Goal: Task Accomplishment & Management: Manage account settings

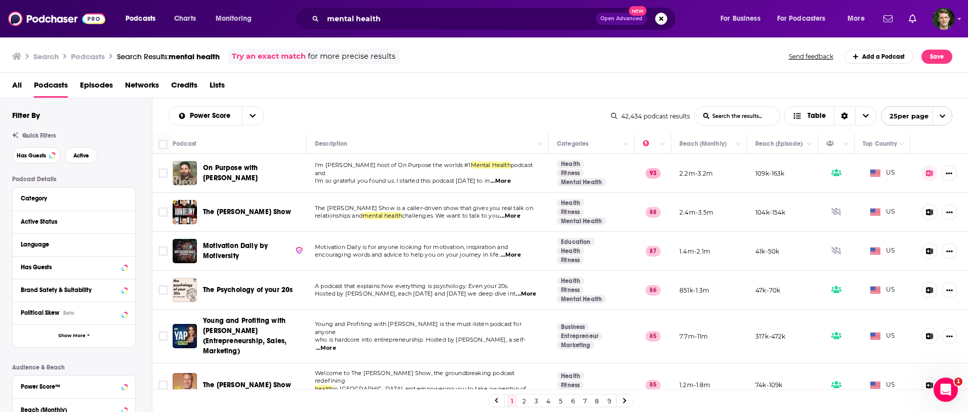
click at [77, 55] on h3 "Podcasts" at bounding box center [88, 57] width 34 height 10
click at [51, 17] on img at bounding box center [56, 18] width 97 height 19
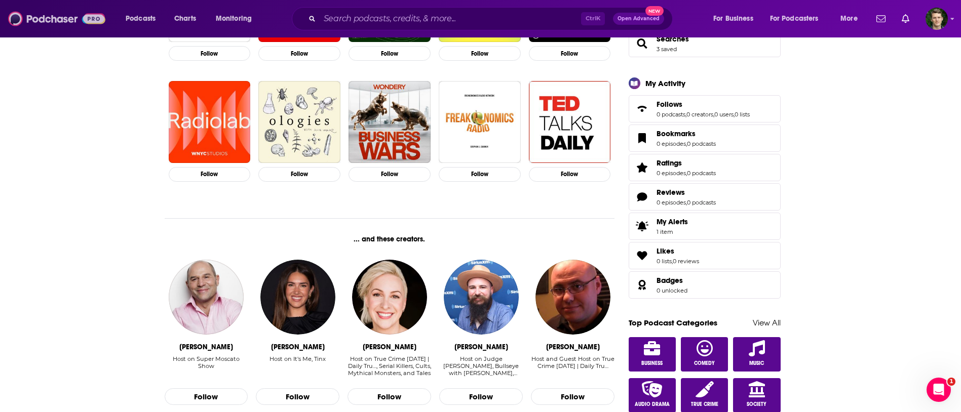
scroll to position [355, 0]
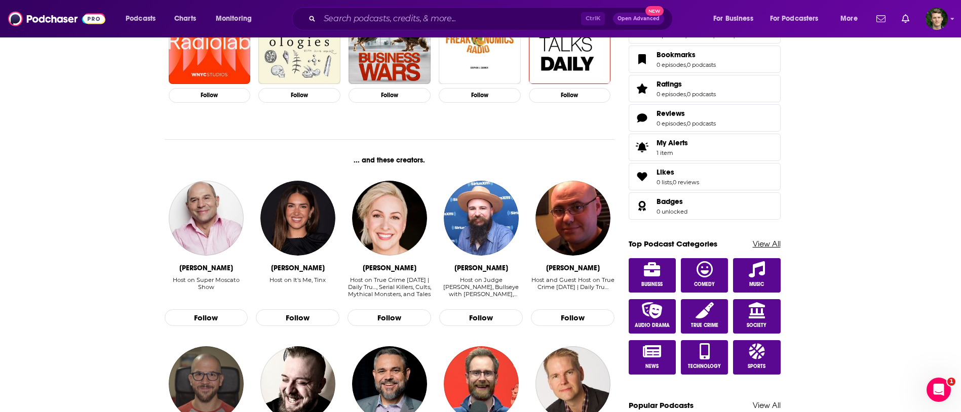
click at [762, 239] on link "View All" at bounding box center [767, 244] width 28 height 10
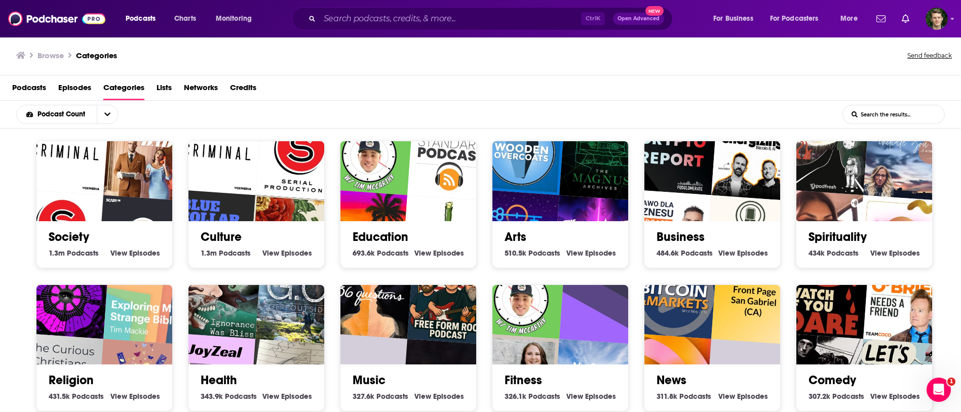
click at [896, 111] on input "List Search Input" at bounding box center [893, 114] width 101 height 18
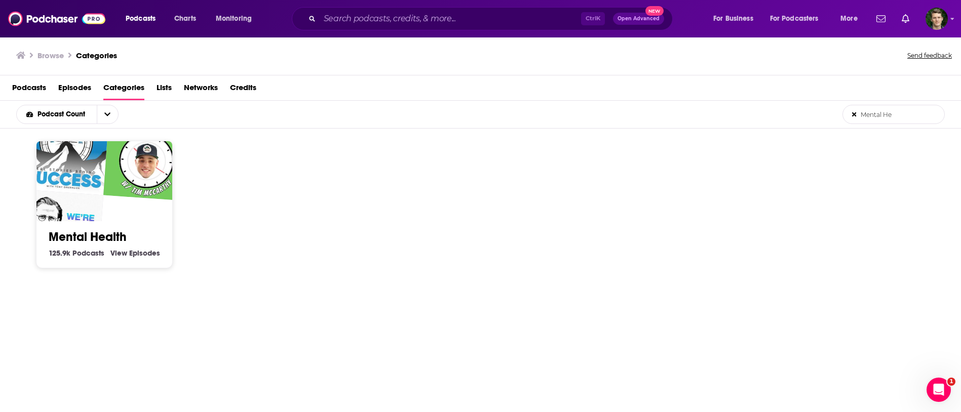
type input "Mental He"
click at [89, 232] on link "Mental Health" at bounding box center [88, 236] width 78 height 15
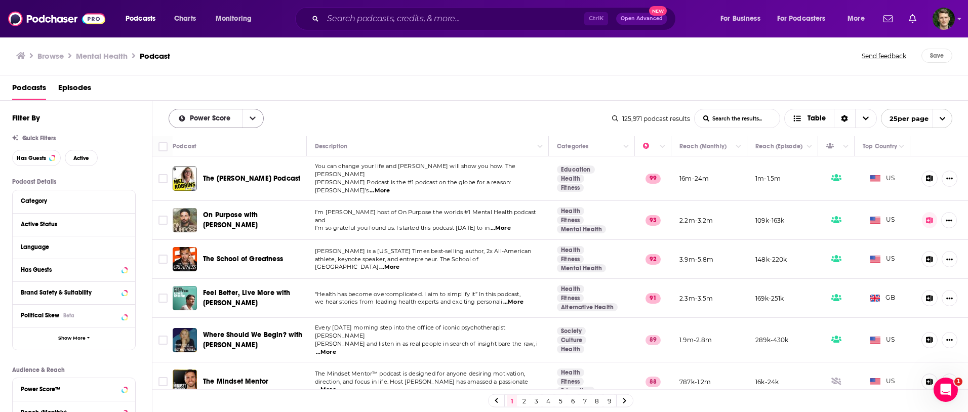
click at [219, 113] on div "Power Score" at bounding box center [216, 118] width 95 height 19
click at [521, 298] on span "...More" at bounding box center [513, 302] width 20 height 8
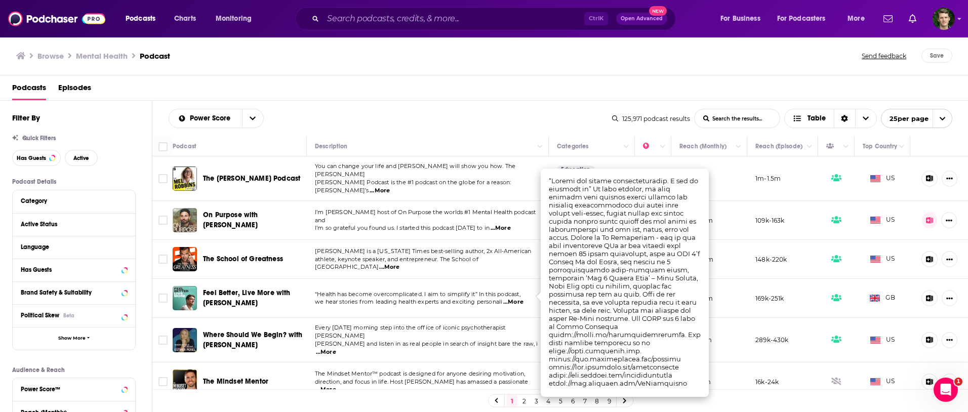
click at [542, 68] on div "Browse Mental Health Podcast Send feedback Save" at bounding box center [484, 55] width 969 height 39
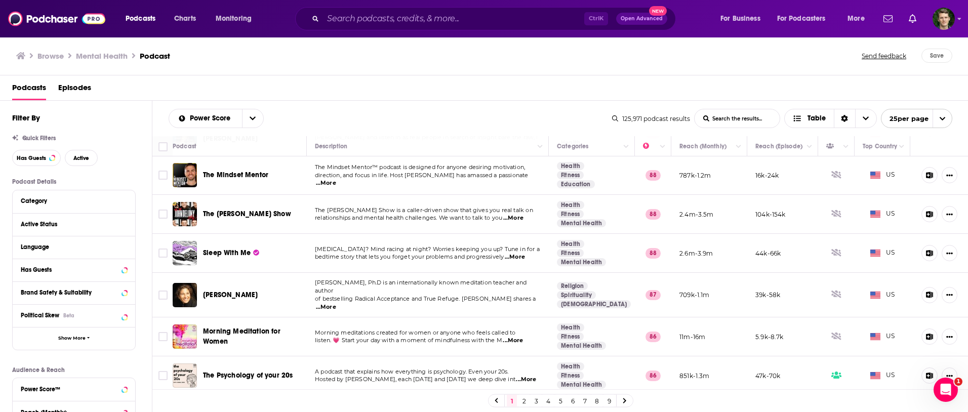
scroll to position [304, 0]
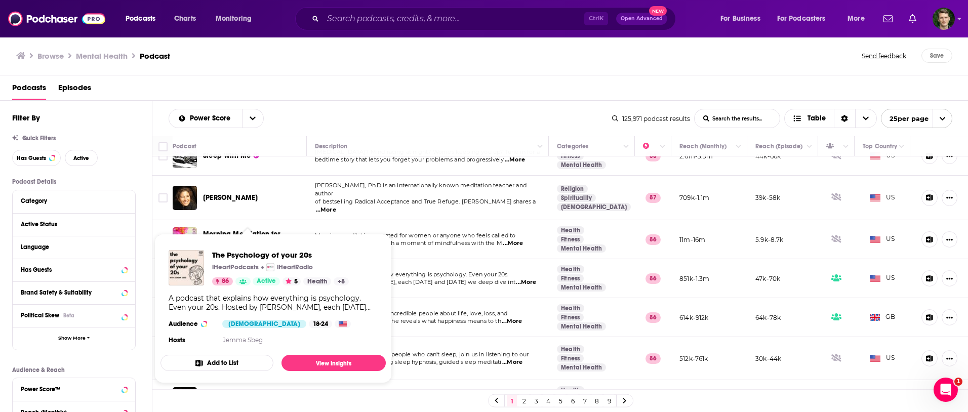
drag, startPoint x: 238, startPoint y: 262, endPoint x: 430, endPoint y: 130, distance: 233.5
click at [480, 108] on div "Power Score List Search Input Search the results... Table 125,971 podcast resul…" at bounding box center [560, 118] width 816 height 35
drag, startPoint x: 232, startPoint y: 261, endPoint x: 536, endPoint y: 47, distance: 371.8
click at [536, 47] on div "Browse Mental Health Podcast Send feedback Save" at bounding box center [484, 55] width 969 height 39
drag, startPoint x: 284, startPoint y: 263, endPoint x: 358, endPoint y: 294, distance: 80.1
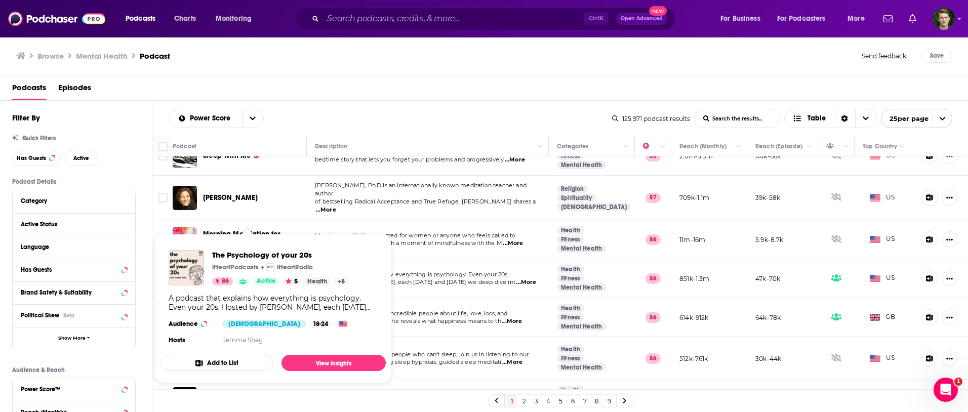
click at [358, 294] on div "A podcast that explains how everything is psychology. Even your 20s. Hosted by …" at bounding box center [273, 303] width 209 height 18
click at [354, 96] on div "Podcasts Episodes" at bounding box center [486, 90] width 949 height 21
click at [402, 121] on div "Power Score List Search Input Search the results... Table" at bounding box center [391, 118] width 444 height 19
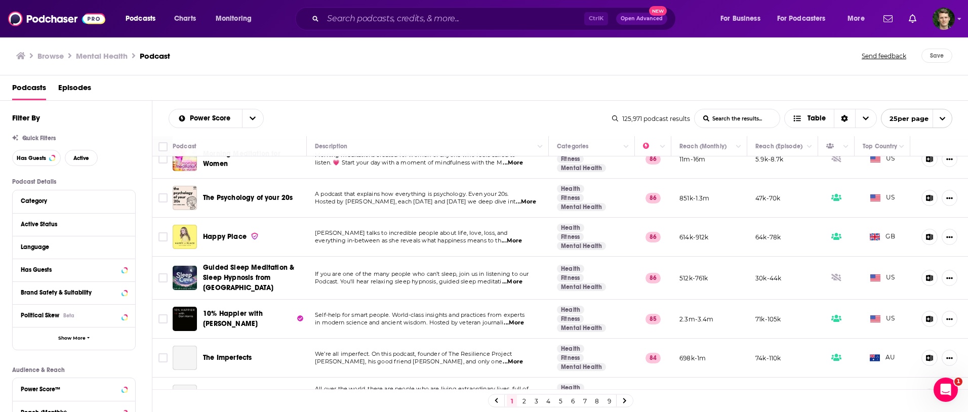
scroll to position [405, 0]
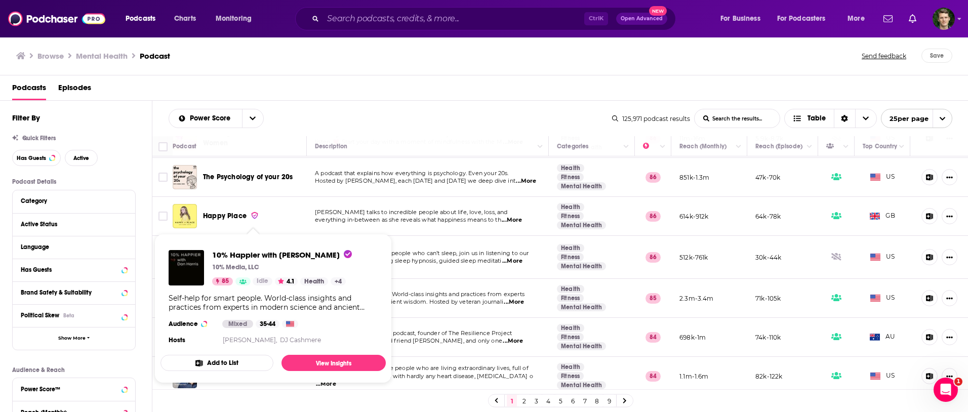
click at [395, 46] on div "Browse Mental Health Podcast Send feedback Save" at bounding box center [484, 55] width 969 height 39
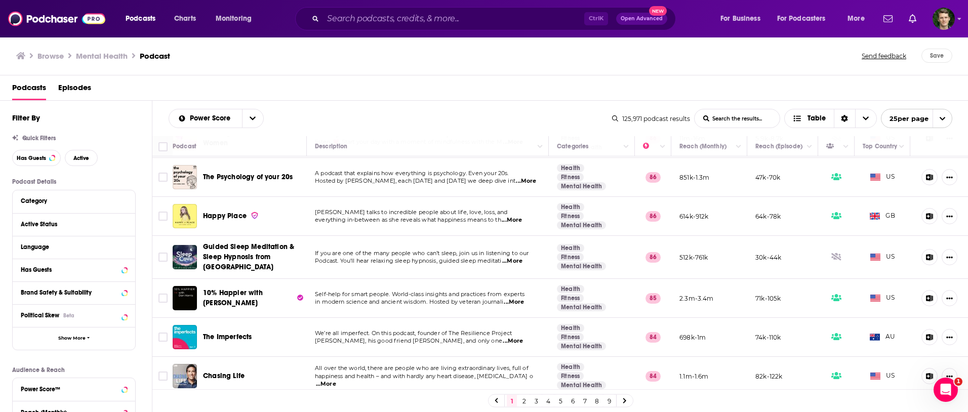
click at [515, 337] on span "...More" at bounding box center [513, 341] width 20 height 8
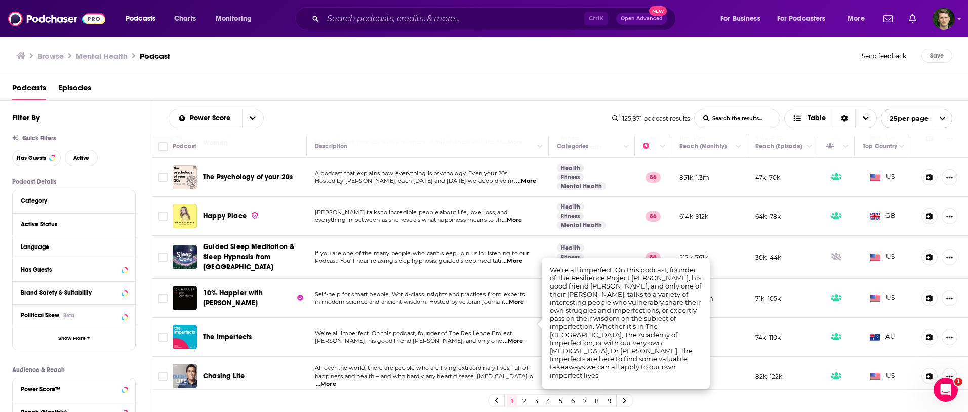
click at [539, 82] on div "Podcasts Episodes" at bounding box center [486, 90] width 949 height 21
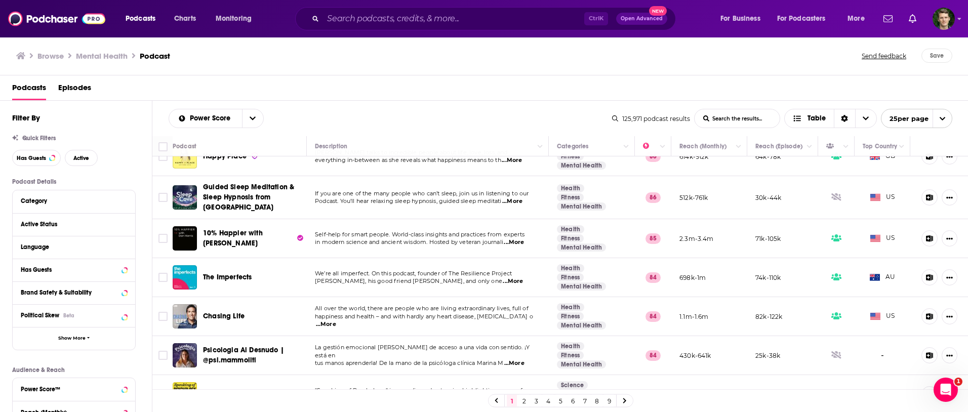
scroll to position [557, 0]
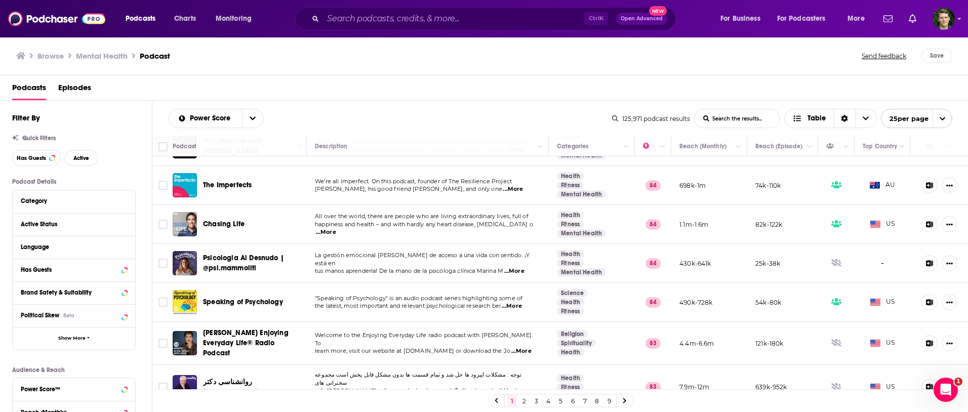
click at [520, 217] on td "All over the world, there are people who are living extraordinary lives, full o…" at bounding box center [428, 224] width 242 height 39
click at [336, 228] on span "...More" at bounding box center [326, 232] width 20 height 8
click at [461, 74] on div "Browse Mental Health Podcast Send feedback Save" at bounding box center [484, 55] width 969 height 39
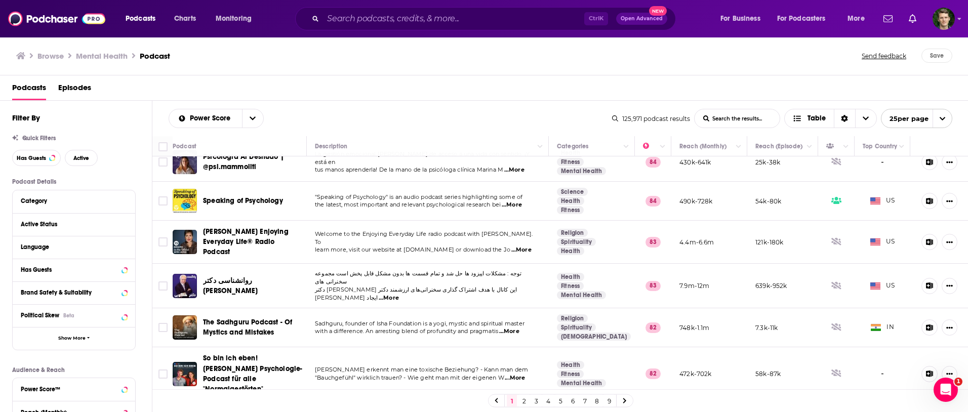
scroll to position [709, 0]
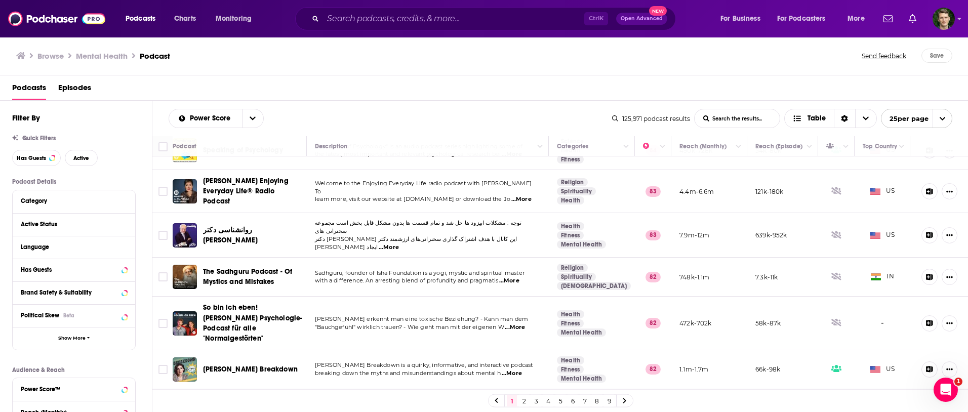
click at [521, 370] on span "...More" at bounding box center [512, 374] width 20 height 8
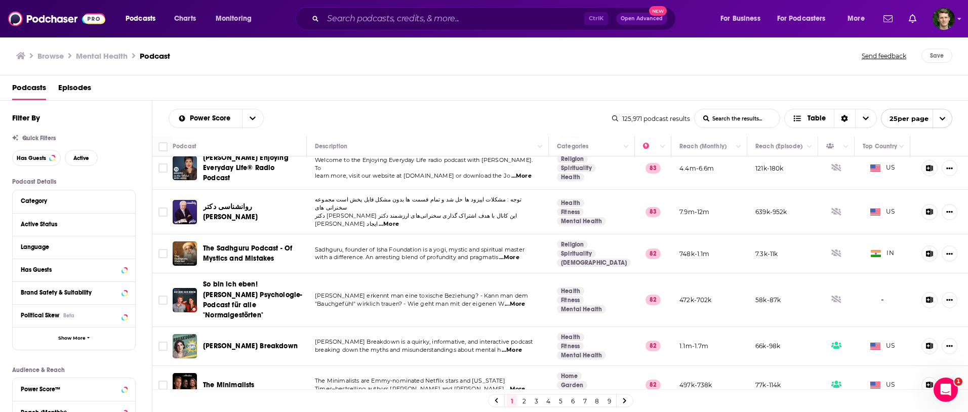
scroll to position [752, 0]
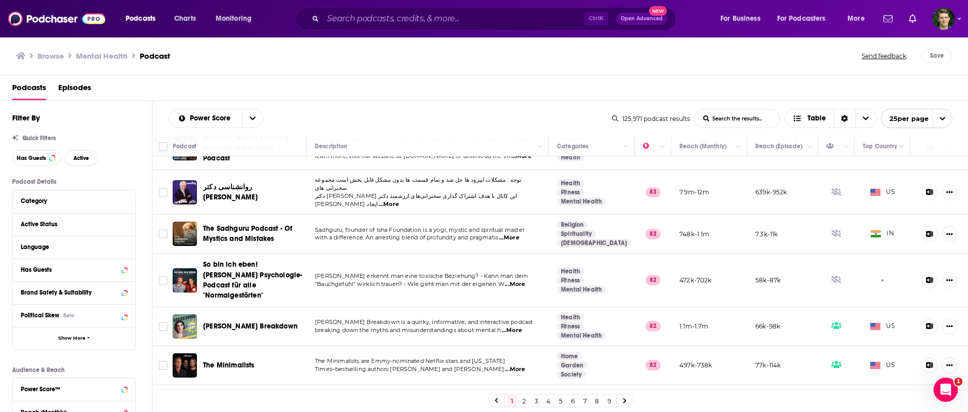
click at [523, 403] on link "2" at bounding box center [524, 401] width 10 height 12
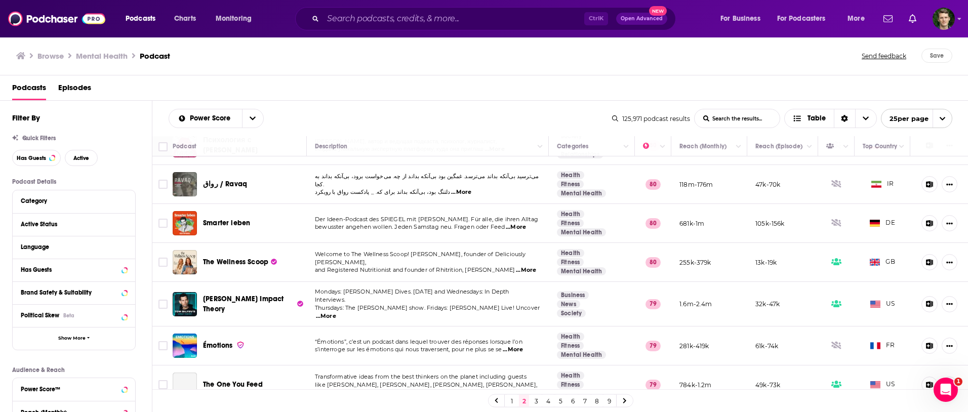
scroll to position [152, 0]
click at [336, 312] on span "...More" at bounding box center [326, 316] width 20 height 8
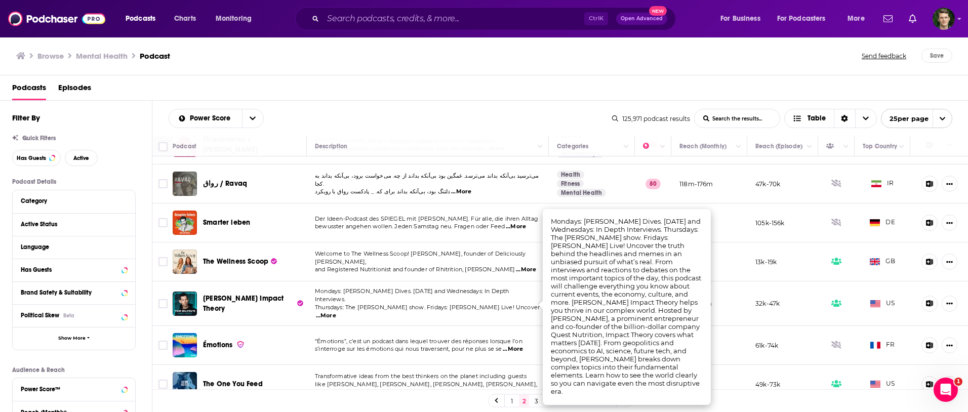
click at [336, 312] on span "...More" at bounding box center [326, 316] width 20 height 8
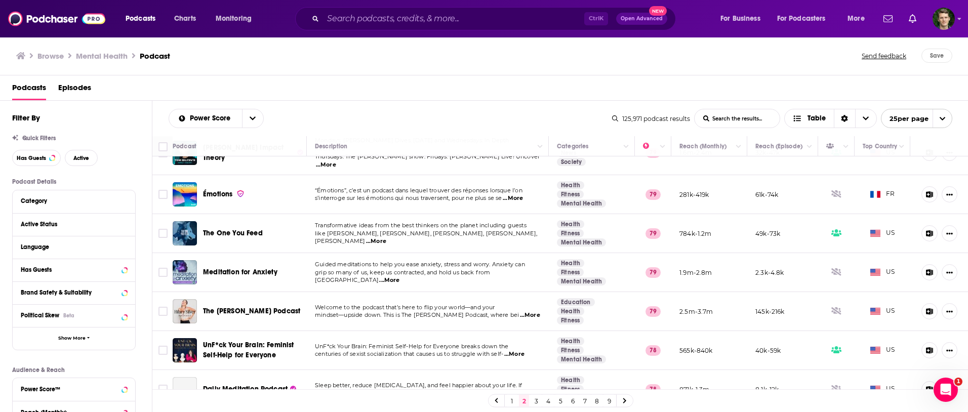
scroll to position [304, 0]
click at [520, 310] on span "...More" at bounding box center [530, 314] width 20 height 8
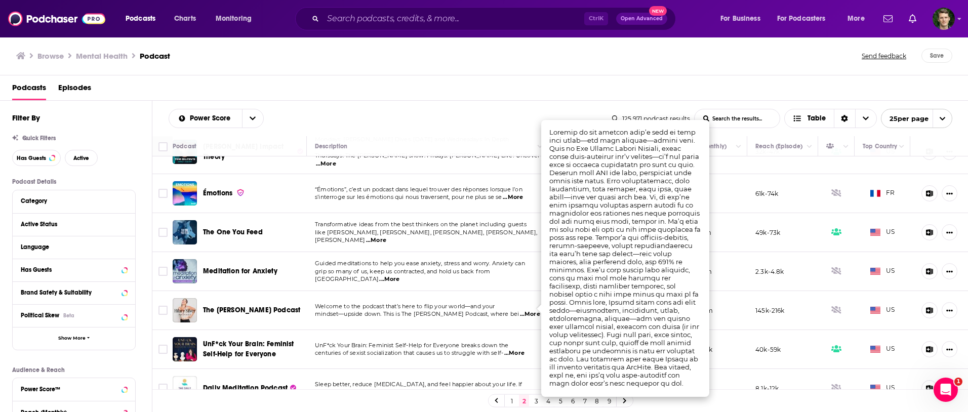
click at [520, 310] on span "...More" at bounding box center [530, 314] width 20 height 8
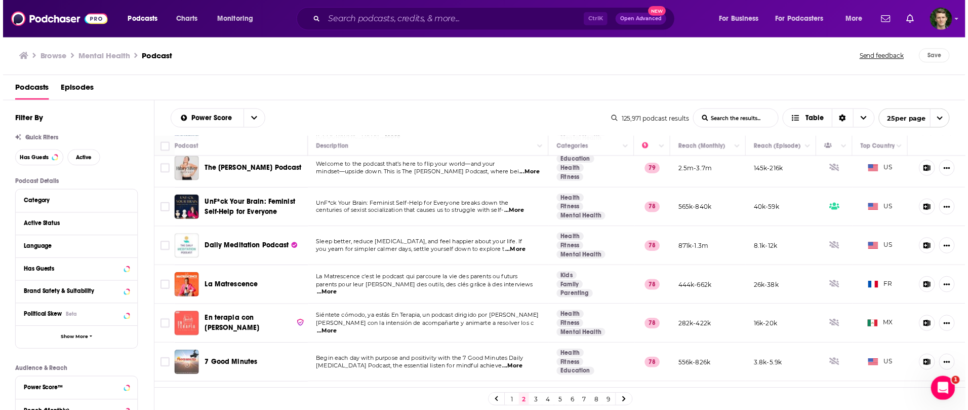
scroll to position [506, 0]
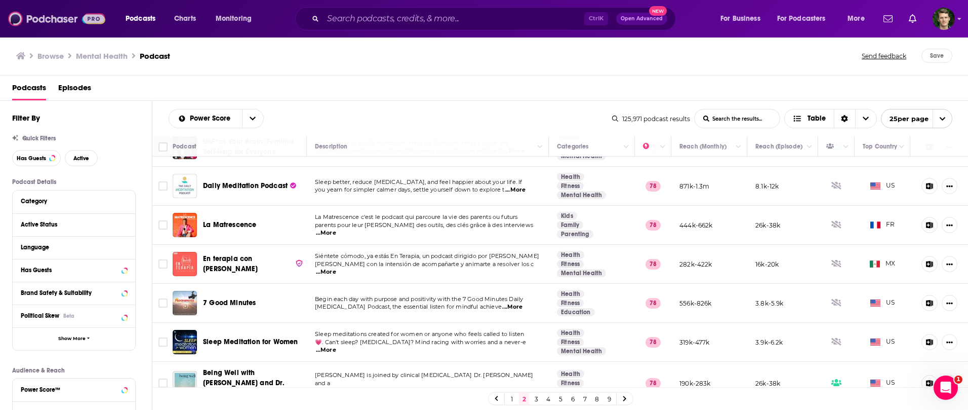
click at [54, 26] on img at bounding box center [56, 18] width 97 height 19
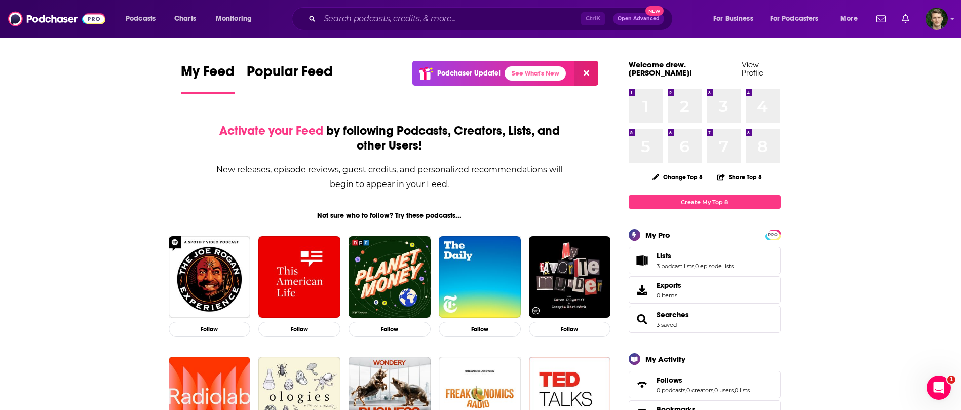
click at [688, 262] on link "3 podcast lists" at bounding box center [674, 265] width 37 height 7
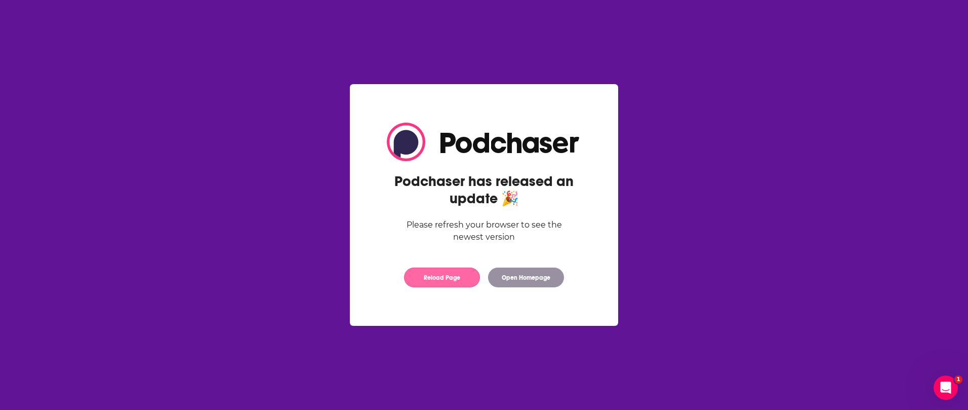
click at [446, 281] on button "Reload Page" at bounding box center [442, 277] width 76 height 20
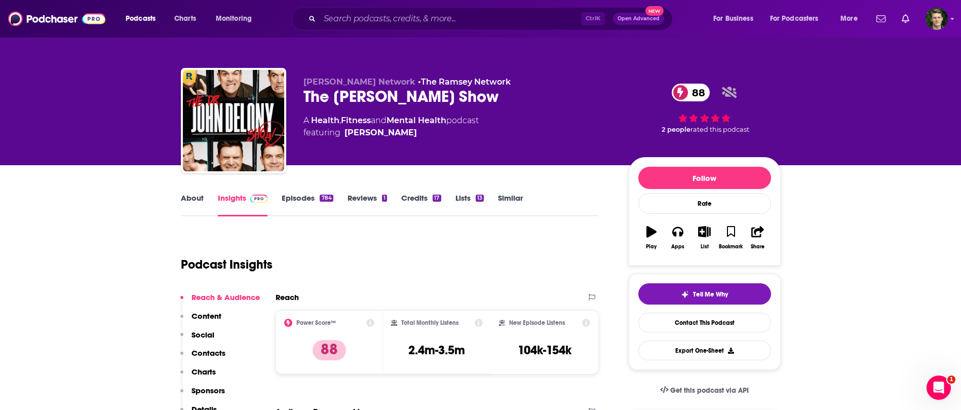
click at [296, 197] on link "Episodes 784" at bounding box center [307, 204] width 51 height 23
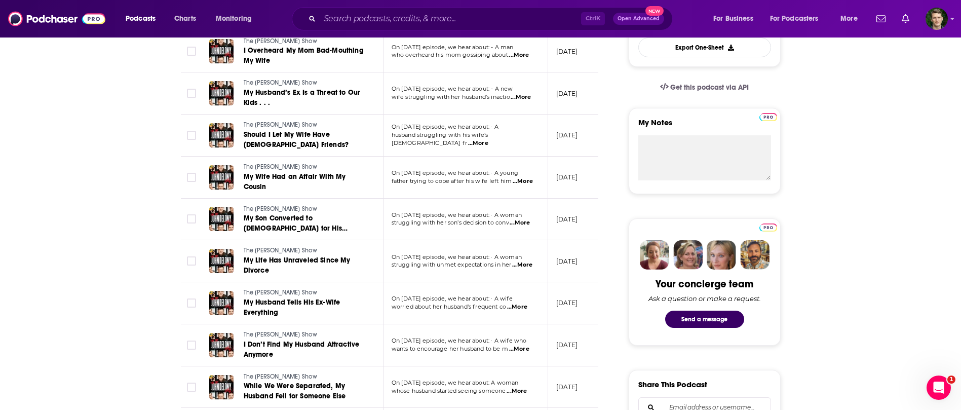
scroll to position [355, 0]
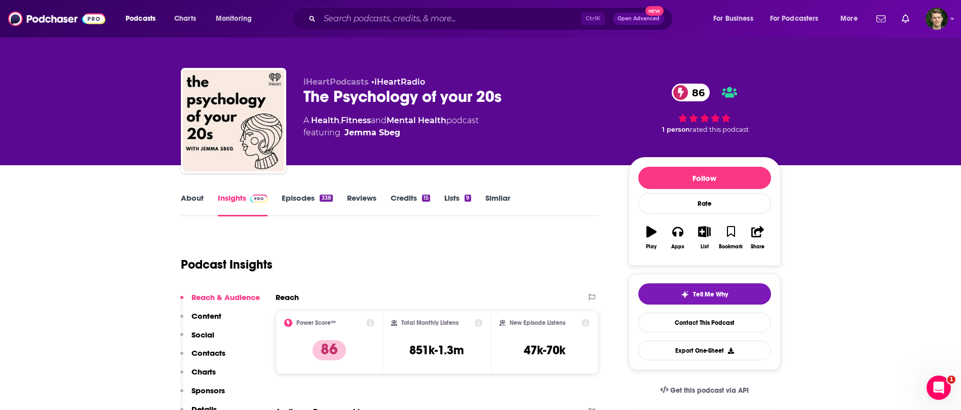
scroll to position [152, 0]
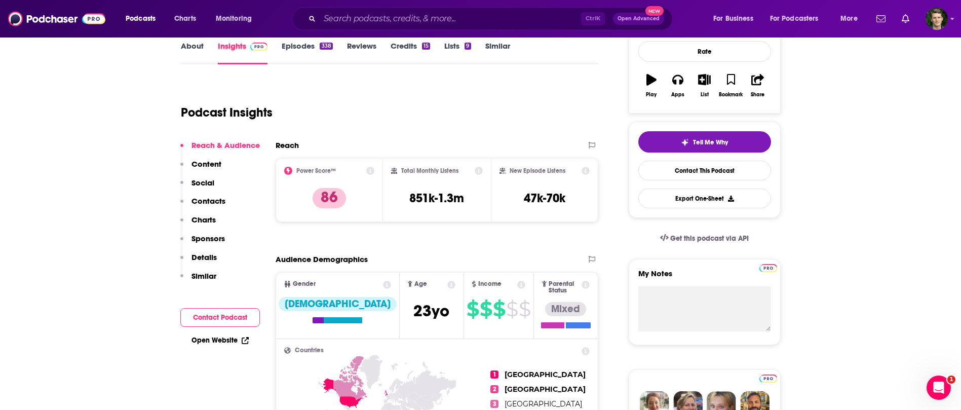
click at [281, 54] on div "Insights" at bounding box center [250, 52] width 64 height 23
click at [310, 41] on div "About Insights Episodes 338 Reviews Credits 15 Lists 9 Similar" at bounding box center [390, 52] width 418 height 25
click at [306, 46] on link "Episodes 338" at bounding box center [307, 52] width 51 height 23
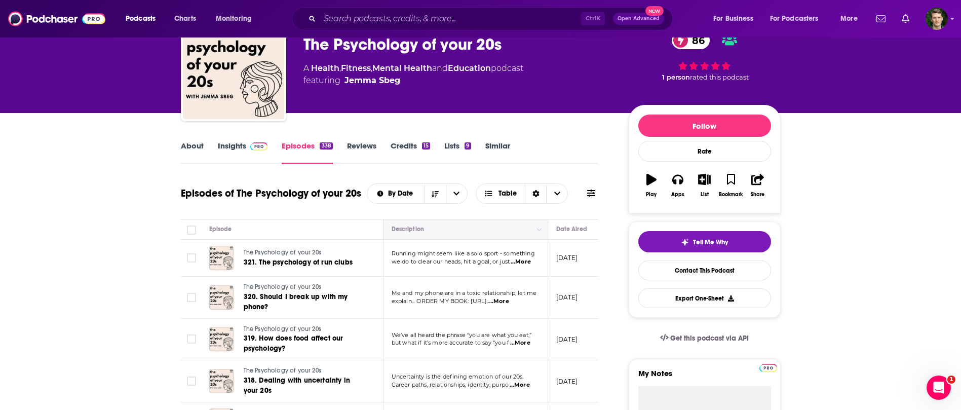
scroll to position [101, 0]
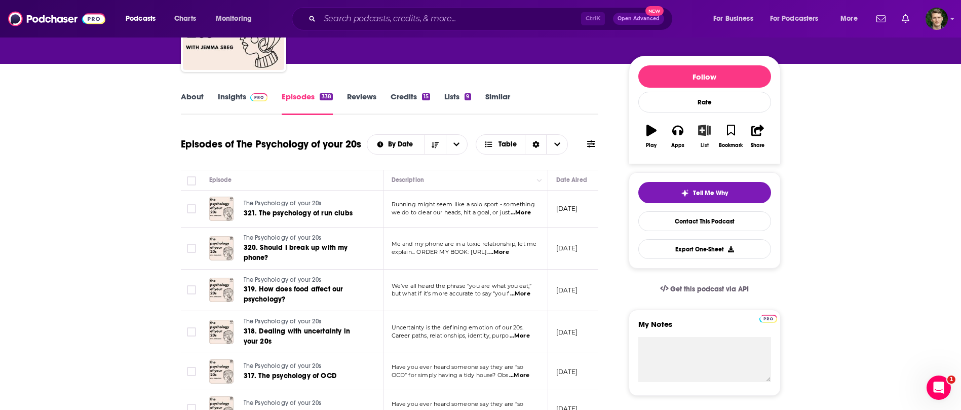
click at [712, 132] on button "List" at bounding box center [704, 136] width 26 height 36
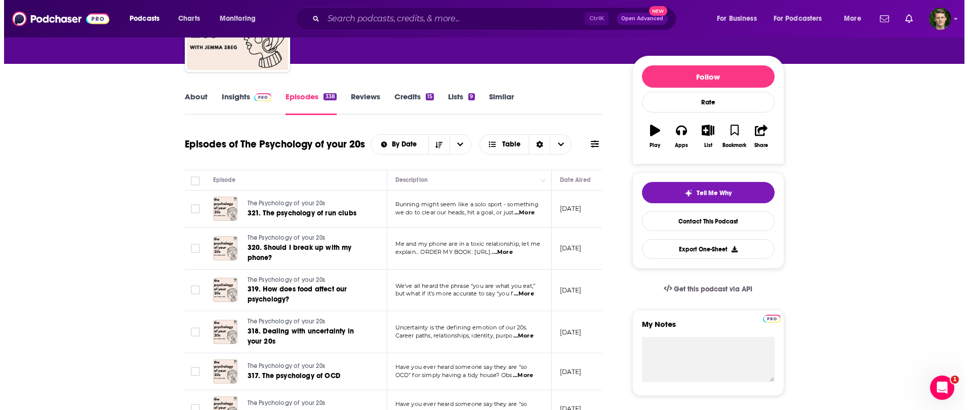
scroll to position [0, 0]
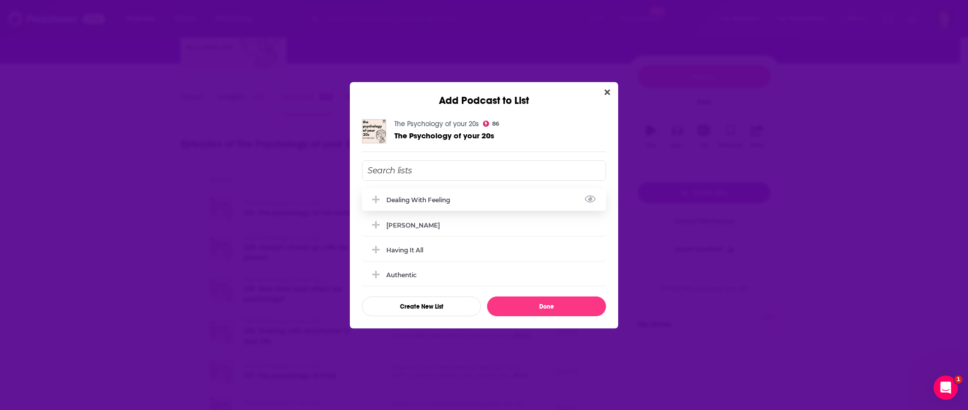
click at [471, 203] on div "Dealing with Feeling" at bounding box center [484, 199] width 244 height 22
click at [543, 293] on div "Dealing with Feeling Baldwin Having It All Authentic Create New List Done" at bounding box center [484, 238] width 244 height 156
click at [543, 302] on button "Done" at bounding box center [546, 306] width 119 height 20
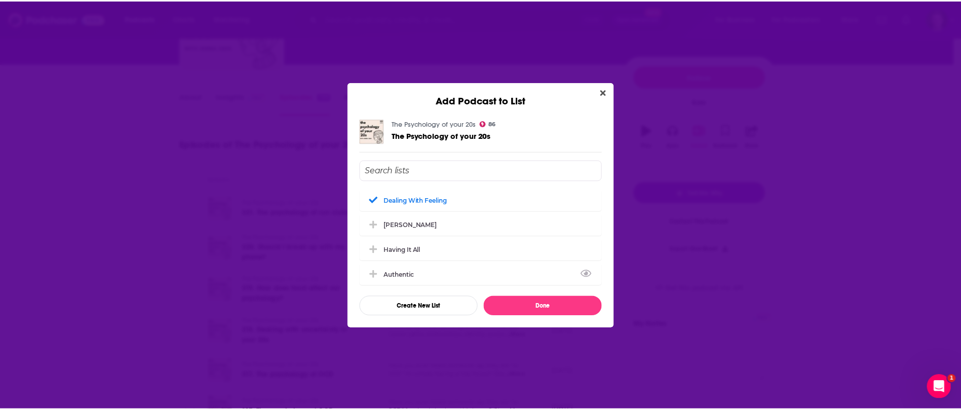
scroll to position [101, 0]
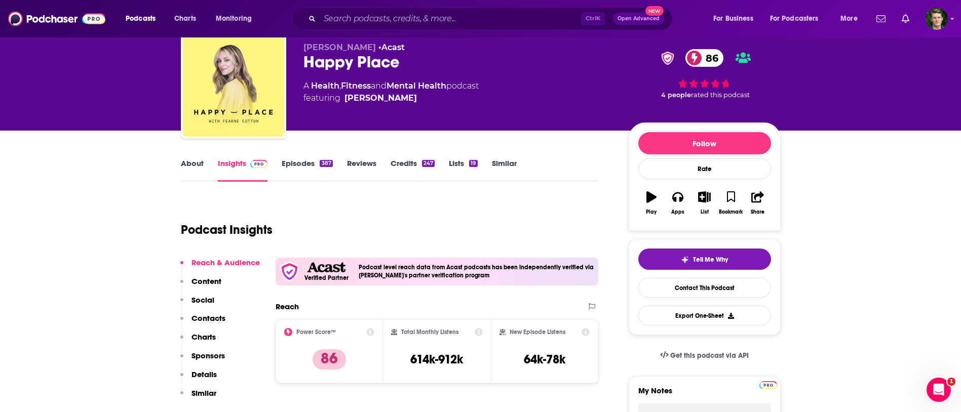
scroll to position [51, 0]
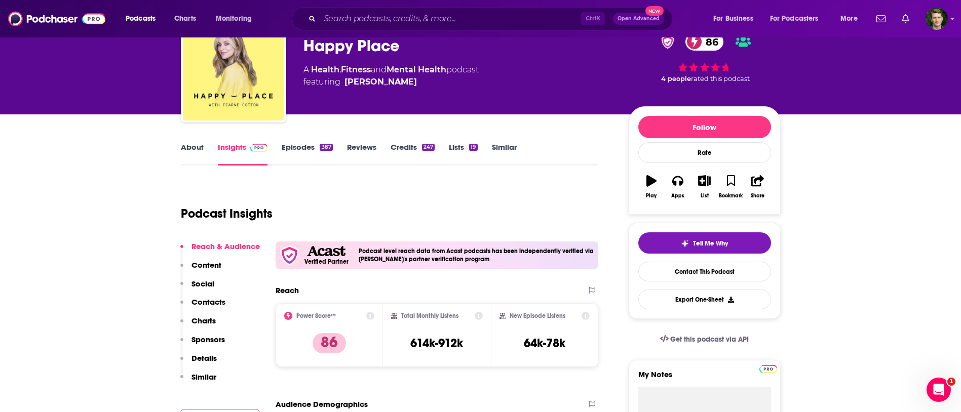
click at [307, 145] on link "Episodes 387" at bounding box center [307, 153] width 51 height 23
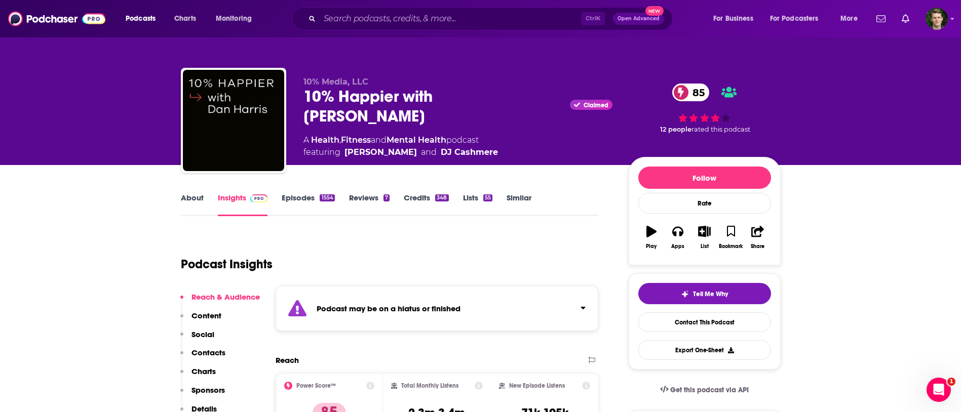
click at [309, 201] on link "Episodes 1554" at bounding box center [308, 204] width 53 height 23
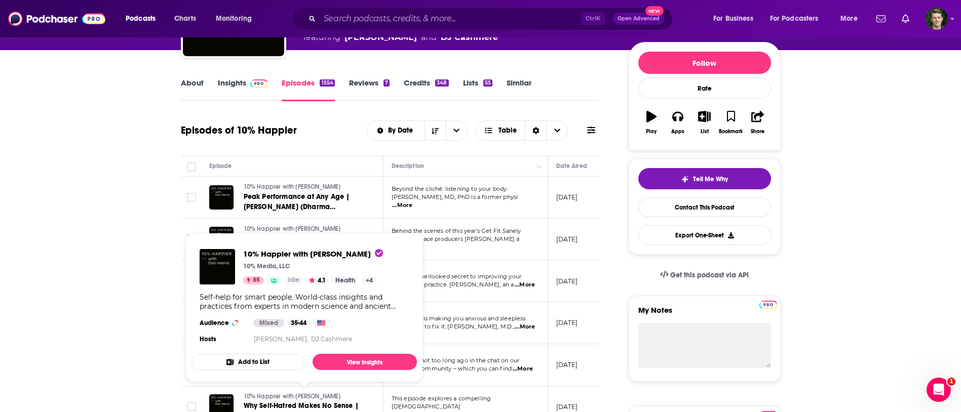
scroll to position [101, 0]
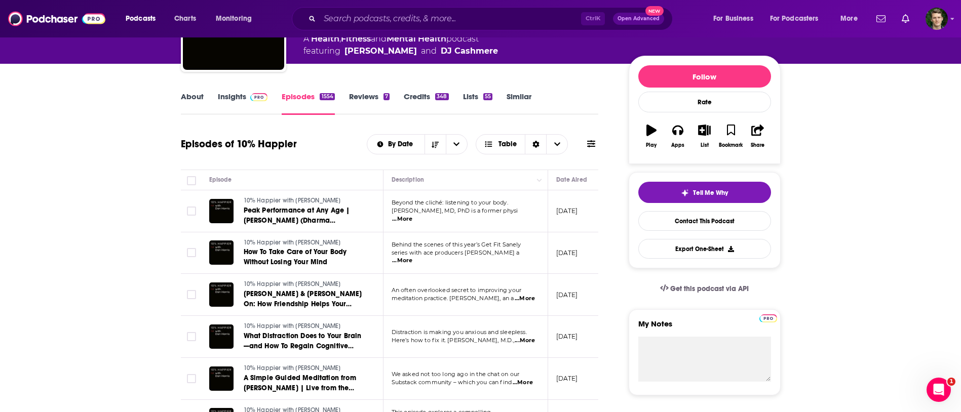
click at [412, 216] on span "...More" at bounding box center [402, 219] width 20 height 8
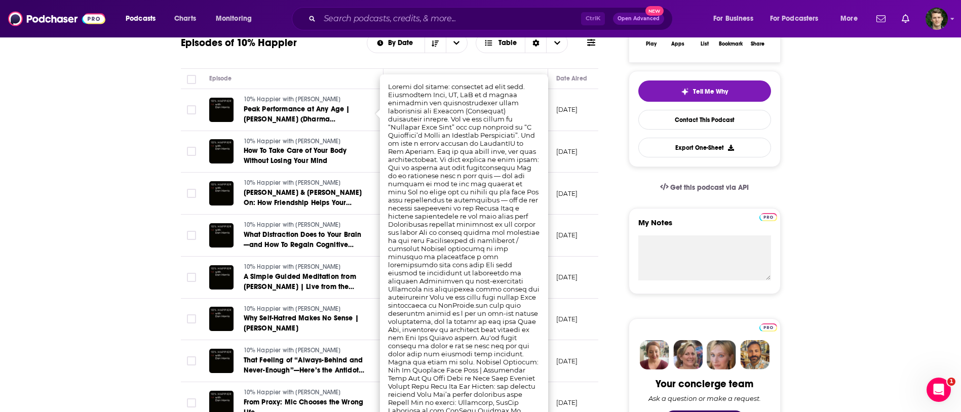
scroll to position [0, 0]
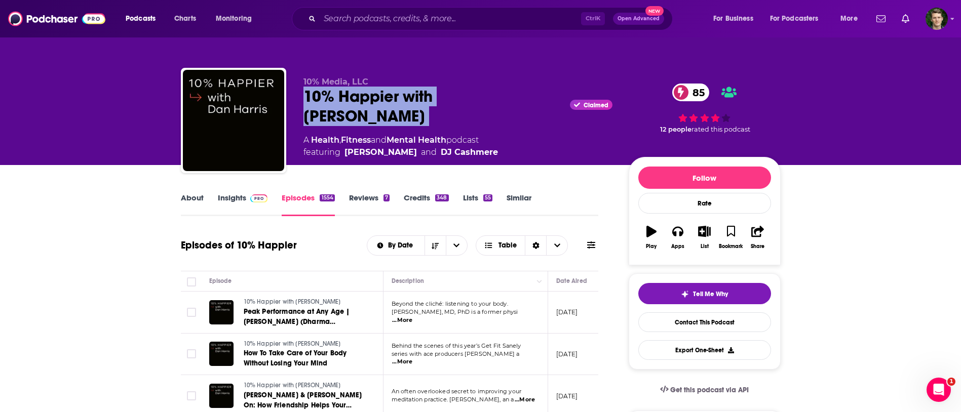
drag, startPoint x: 519, startPoint y: 95, endPoint x: 294, endPoint y: 103, distance: 225.0
click at [294, 103] on div "10% Media, LLC 10% Happier with [PERSON_NAME] Claimed 85 A Health , Fitness and…" at bounding box center [481, 122] width 600 height 109
copy div "10% Happier with [PERSON_NAME]"
click at [705, 237] on icon "button" at bounding box center [704, 231] width 13 height 11
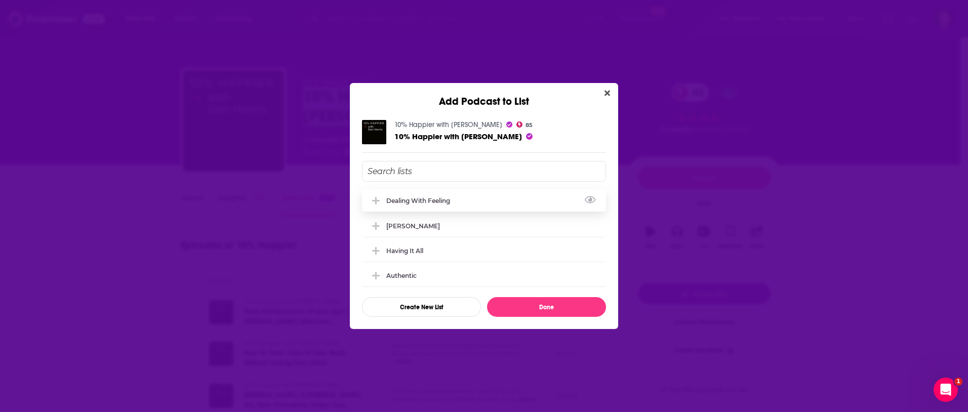
click at [428, 207] on div "Dealing with Feeling" at bounding box center [484, 200] width 244 height 22
click at [537, 308] on button "Done" at bounding box center [546, 307] width 119 height 20
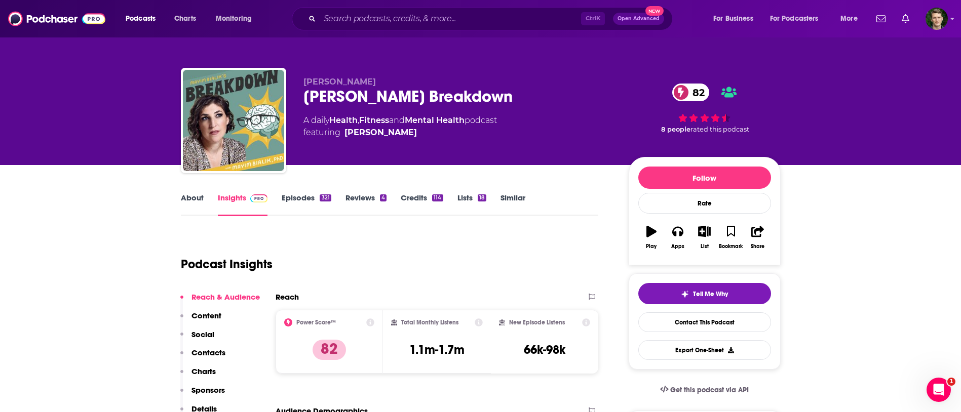
click at [301, 191] on div "About Insights Episodes 321 Reviews 4 Credits 114 Lists 18 Similar" at bounding box center [390, 203] width 418 height 25
click at [315, 195] on link "Episodes 321" at bounding box center [306, 204] width 49 height 23
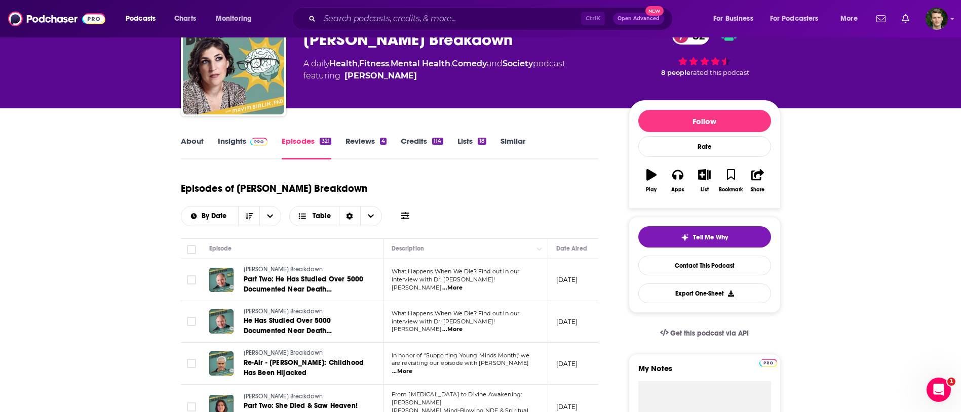
scroll to position [51, 0]
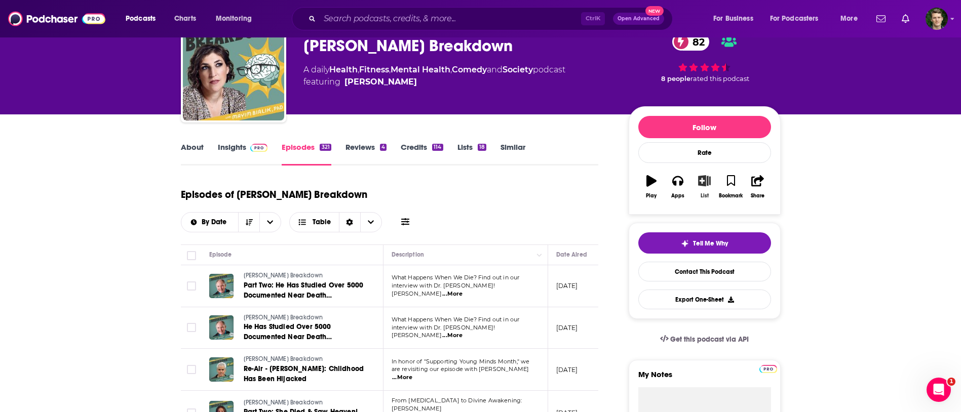
click at [701, 186] on icon "button" at bounding box center [704, 180] width 13 height 11
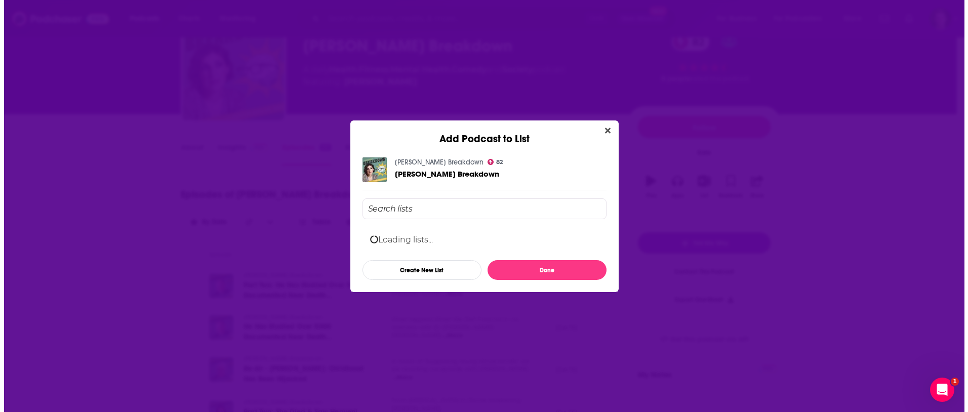
scroll to position [0, 0]
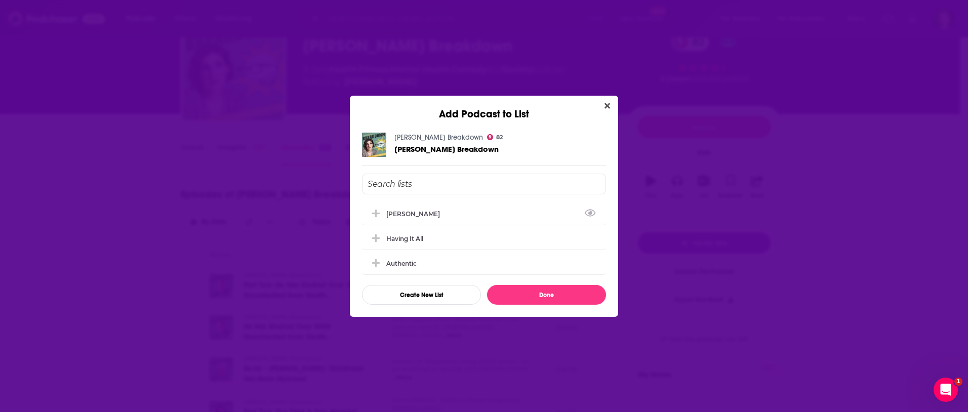
click at [417, 184] on input "Add Podcast To List" at bounding box center [484, 184] width 244 height 21
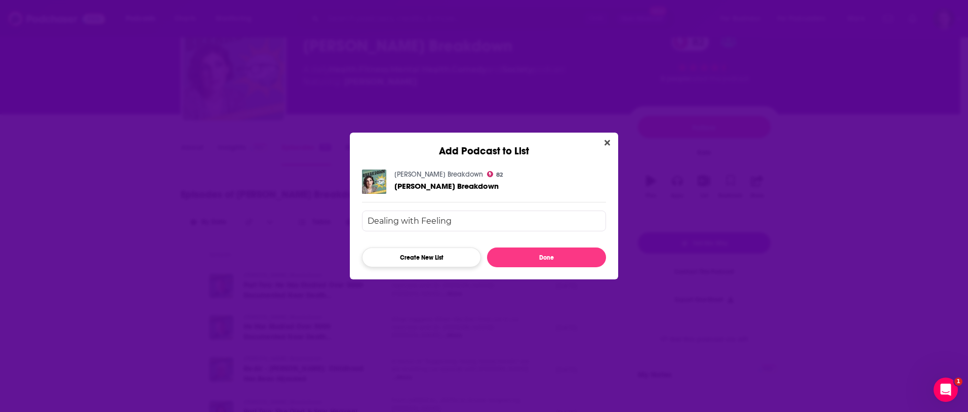
type input "Dealing with Feeling"
click at [439, 259] on button "Create New List" at bounding box center [421, 258] width 119 height 20
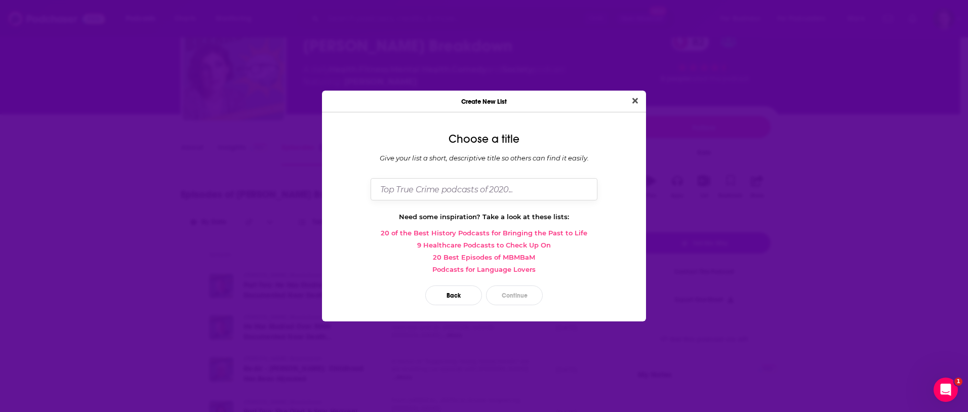
click at [475, 189] on input "Dialog" at bounding box center [484, 189] width 227 height 22
type input "Dealing with Feeling"
click at [528, 294] on button "Continue" at bounding box center [514, 296] width 57 height 20
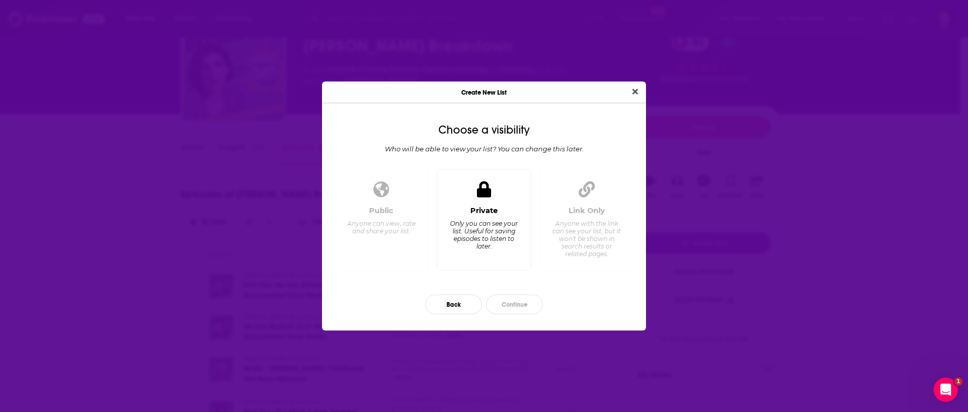
click at [469, 227] on div "Only you can see your list. Useful for saving episodes to listen to later." at bounding box center [483, 235] width 69 height 30
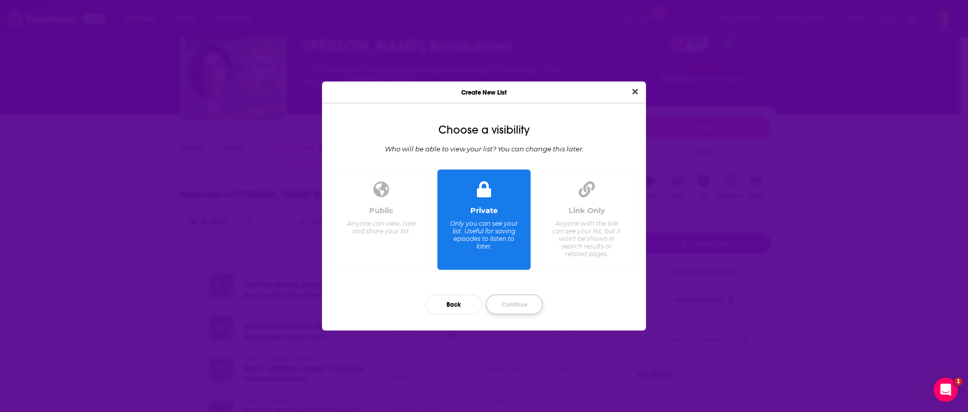
click at [526, 302] on button "Continue" at bounding box center [514, 305] width 57 height 20
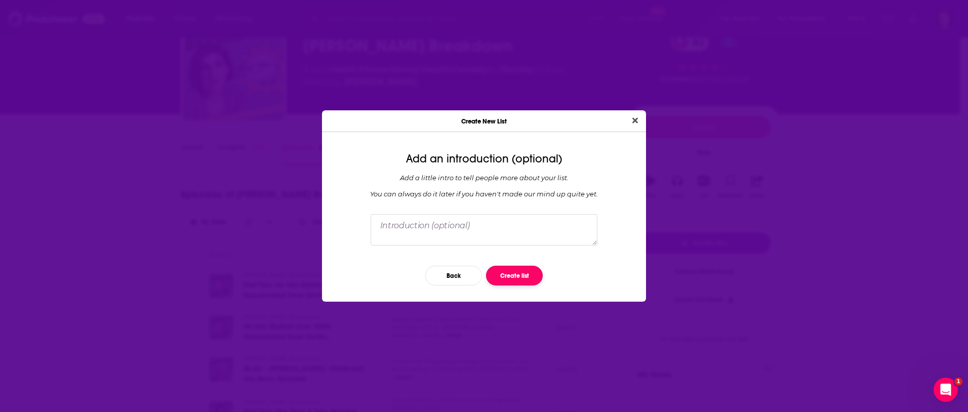
click at [520, 274] on button "Create list" at bounding box center [514, 276] width 57 height 20
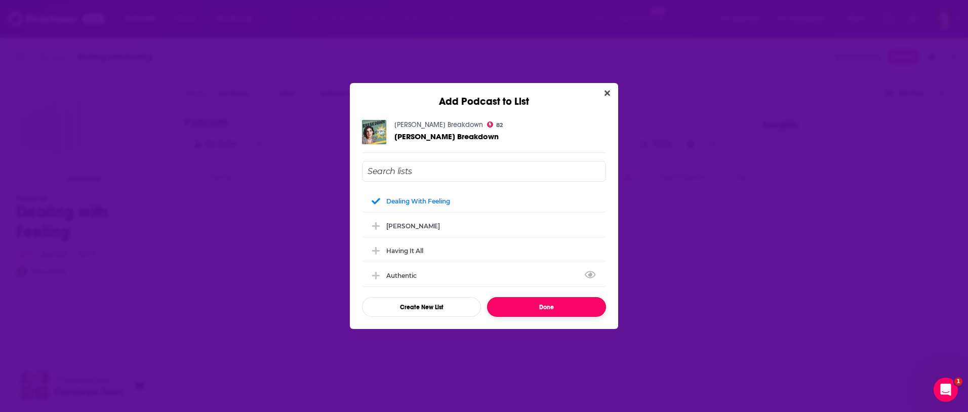
click at [561, 298] on button "Done" at bounding box center [546, 307] width 119 height 20
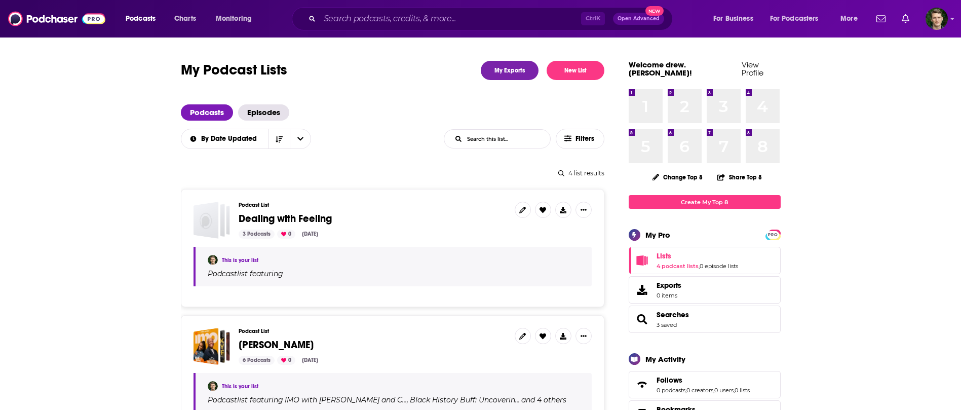
click at [272, 217] on span "Dealing with Feeling" at bounding box center [285, 218] width 93 height 13
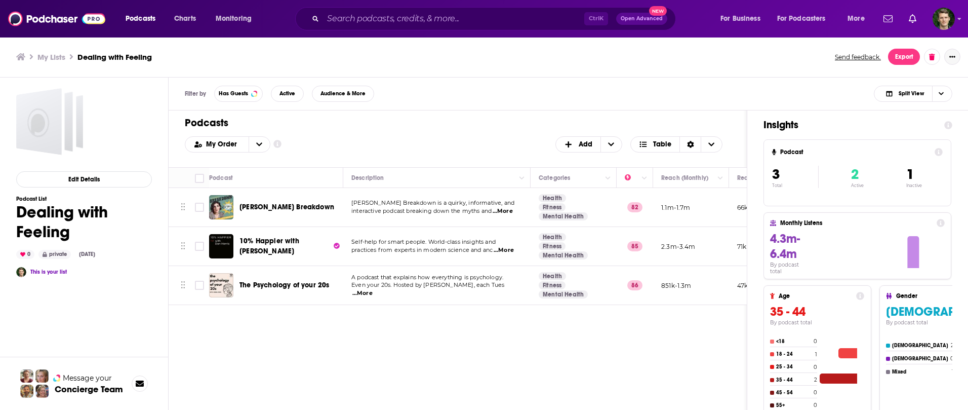
click at [953, 60] on button "Show More Button" at bounding box center [953, 57] width 16 height 16
click at [888, 152] on button "Share" at bounding box center [918, 156] width 97 height 19
click at [951, 94] on icon "Show additional menu" at bounding box center [957, 97] width 20 height 8
